Goal: Find specific page/section

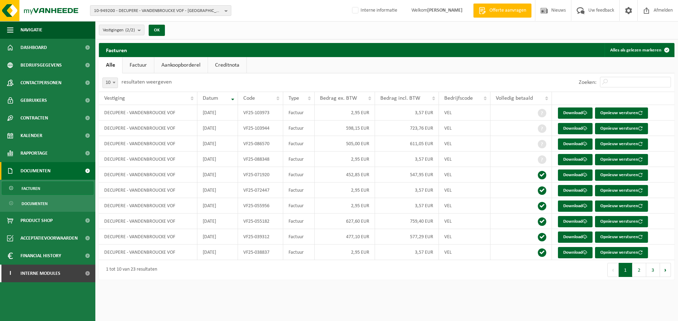
click at [136, 11] on span "10-949200 - DECUPERE - VANDENBROUCKE VOF - ZONNEBEKE" at bounding box center [158, 11] width 128 height 11
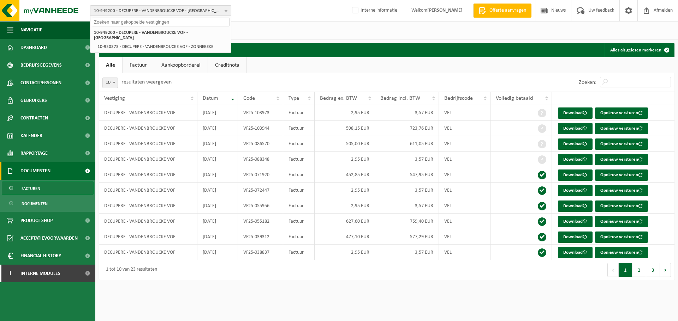
paste input "10-946654"
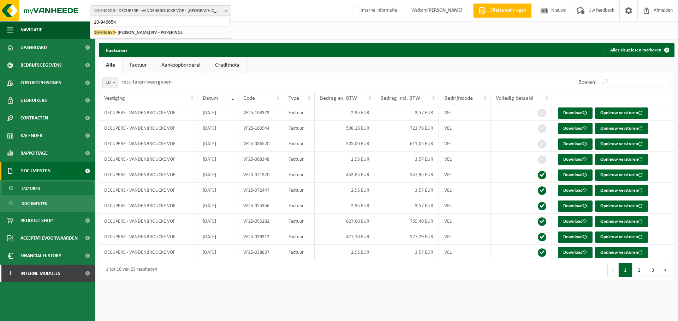
type input "10-946654"
click at [149, 34] on strong "10-946654 - BOONE NV - POPERINGE" at bounding box center [138, 32] width 89 height 5
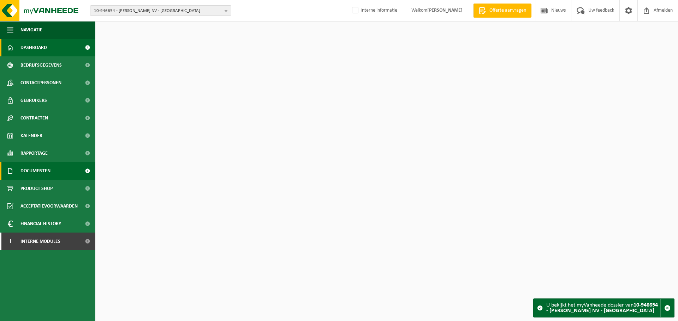
click at [35, 169] on span "Documenten" at bounding box center [35, 171] width 30 height 18
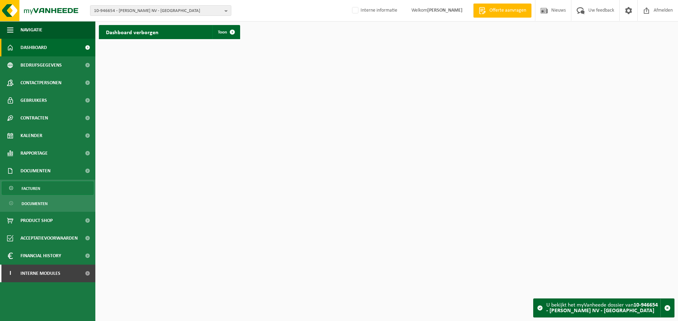
click at [39, 189] on span "Facturen" at bounding box center [31, 188] width 19 height 13
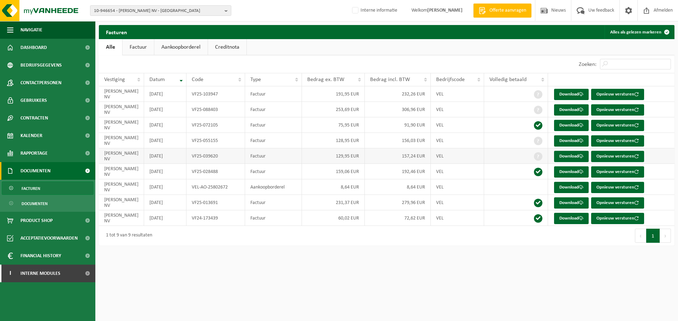
click at [306, 158] on td "129,95 EUR" at bounding box center [333, 157] width 63 height 16
